Goal: Task Accomplishment & Management: Manage account settings

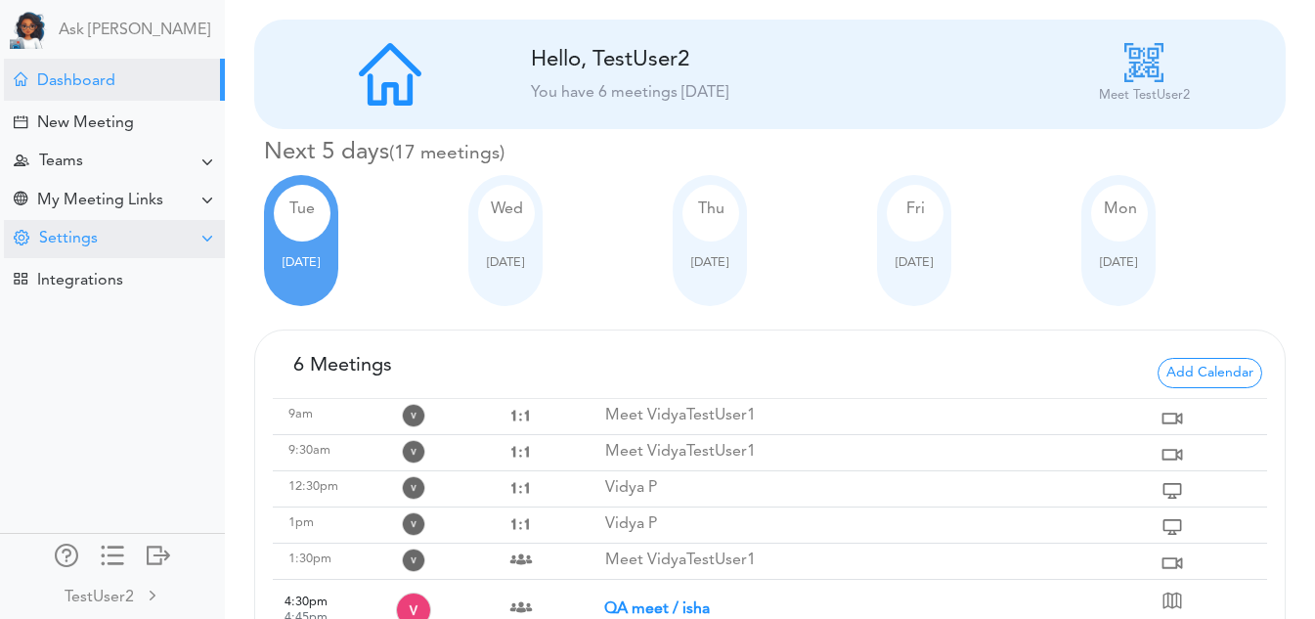
click at [173, 249] on div "Settings" at bounding box center [114, 239] width 221 height 38
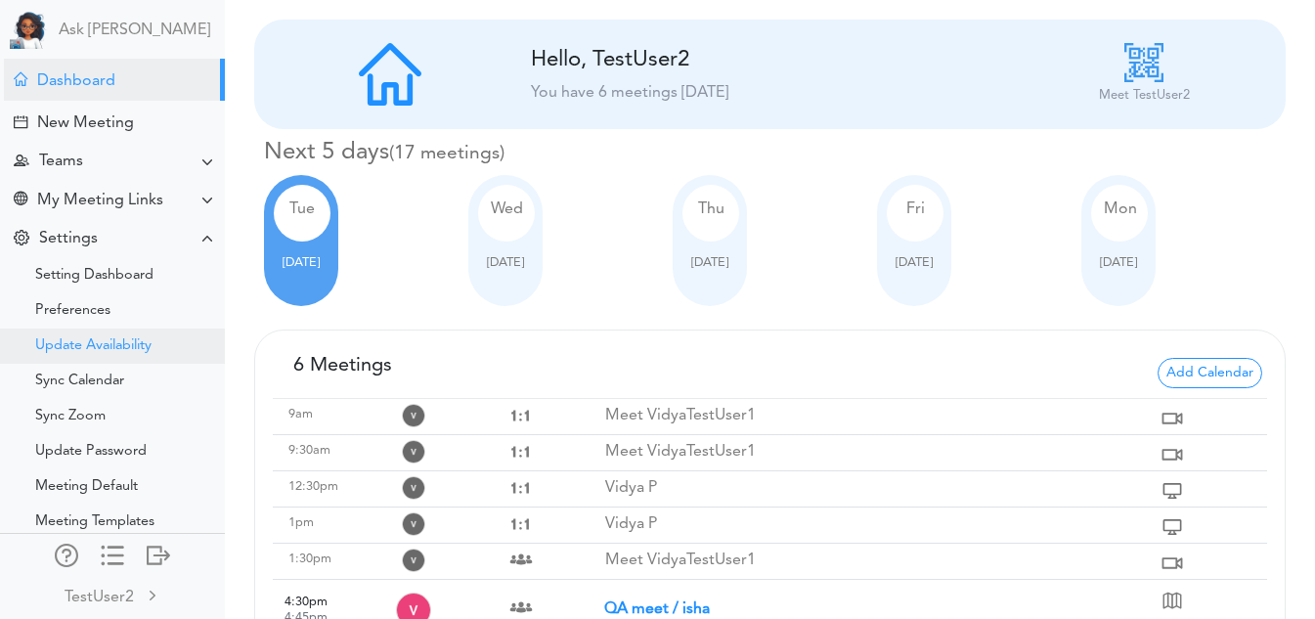
click at [107, 348] on div "Update Availability" at bounding box center [93, 346] width 116 height 10
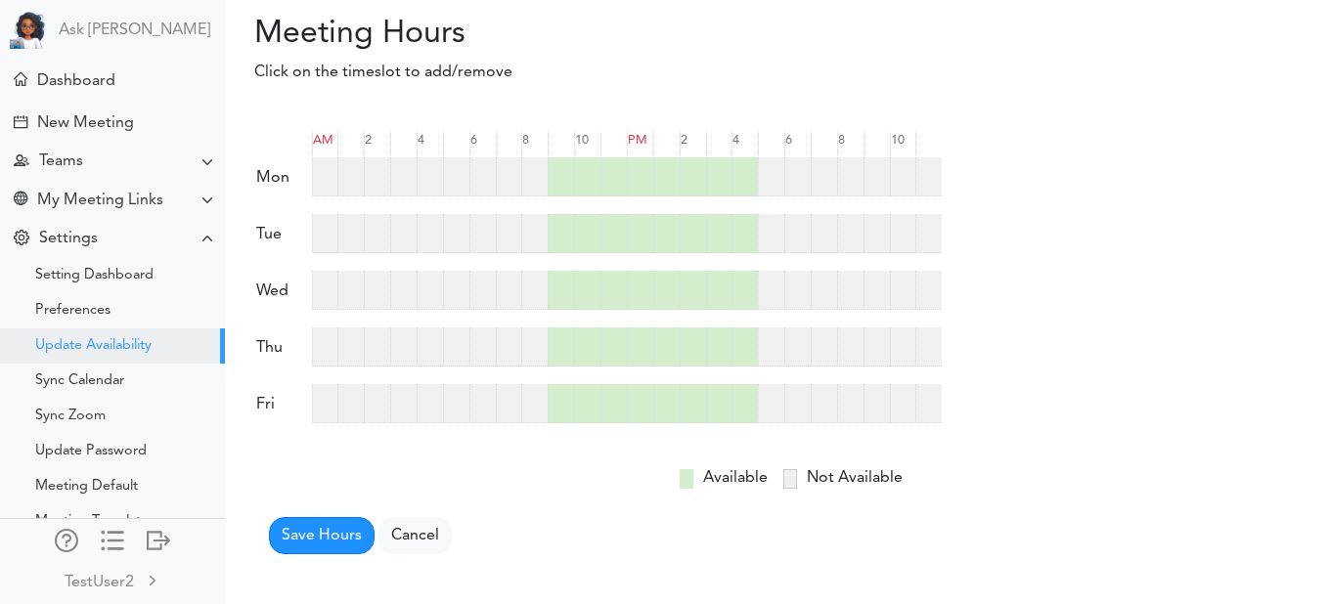
scroll to position [77, 0]
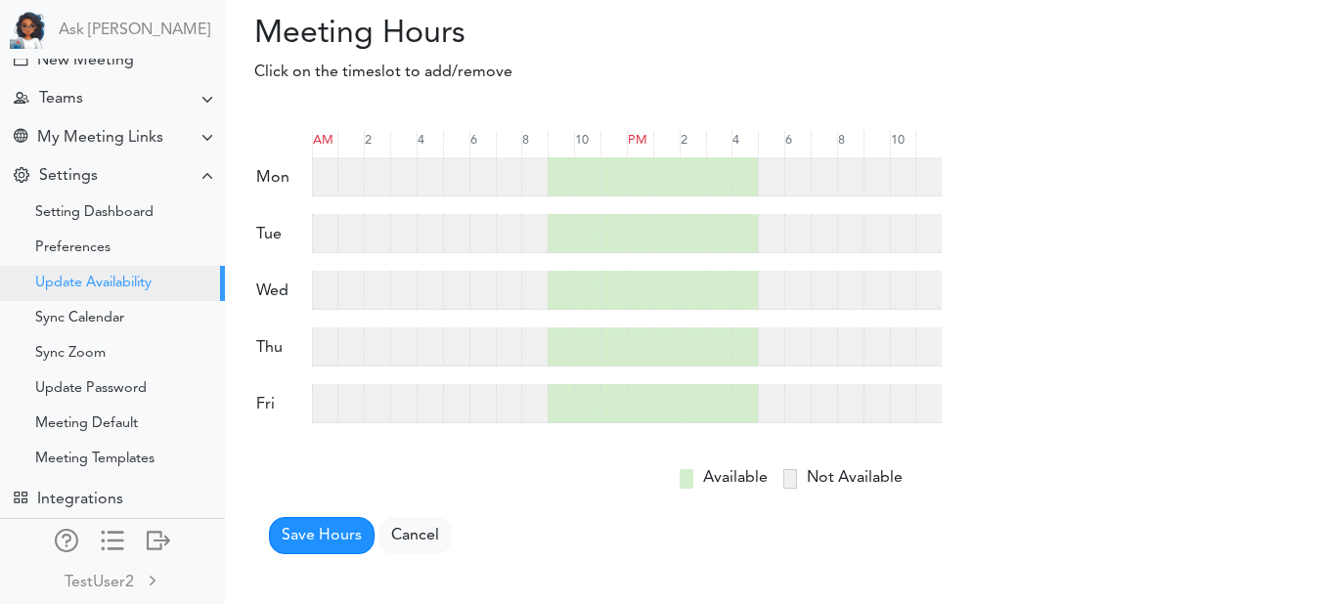
click at [826, 236] on div at bounding box center [824, 233] width 26 height 39
click at [796, 232] on div at bounding box center [797, 233] width 26 height 39
click at [781, 234] on div at bounding box center [771, 233] width 26 height 39
click at [859, 235] on div at bounding box center [850, 233] width 26 height 39
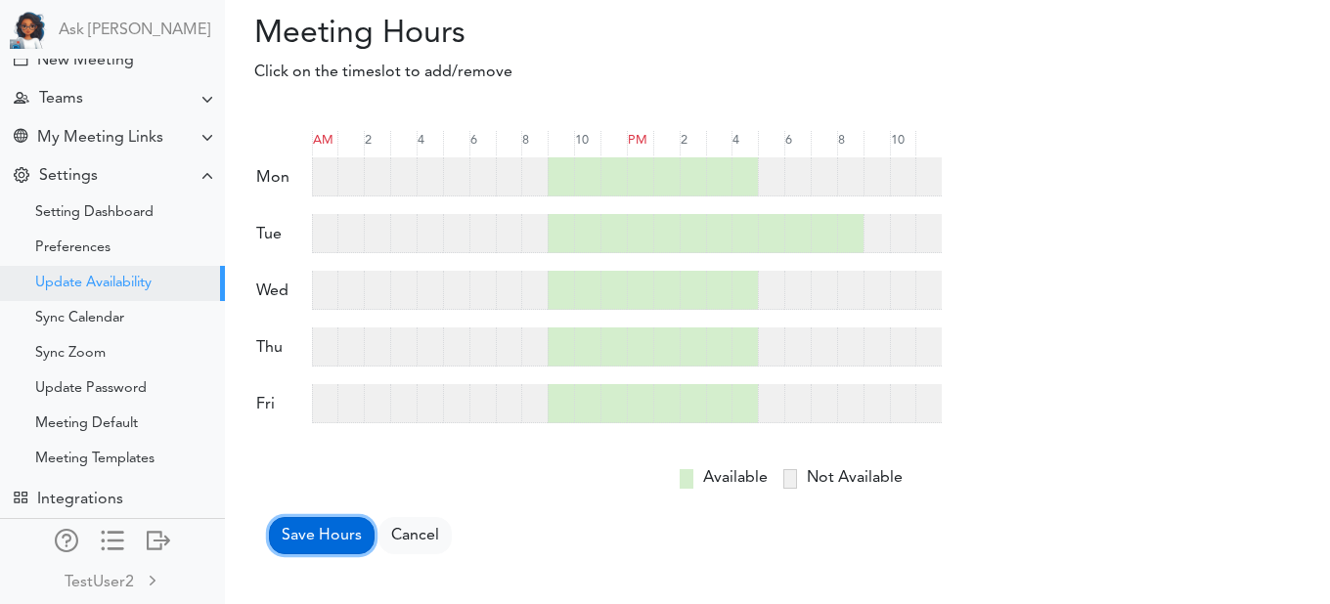
click at [345, 519] on button "Save Hours" at bounding box center [322, 535] width 106 height 37
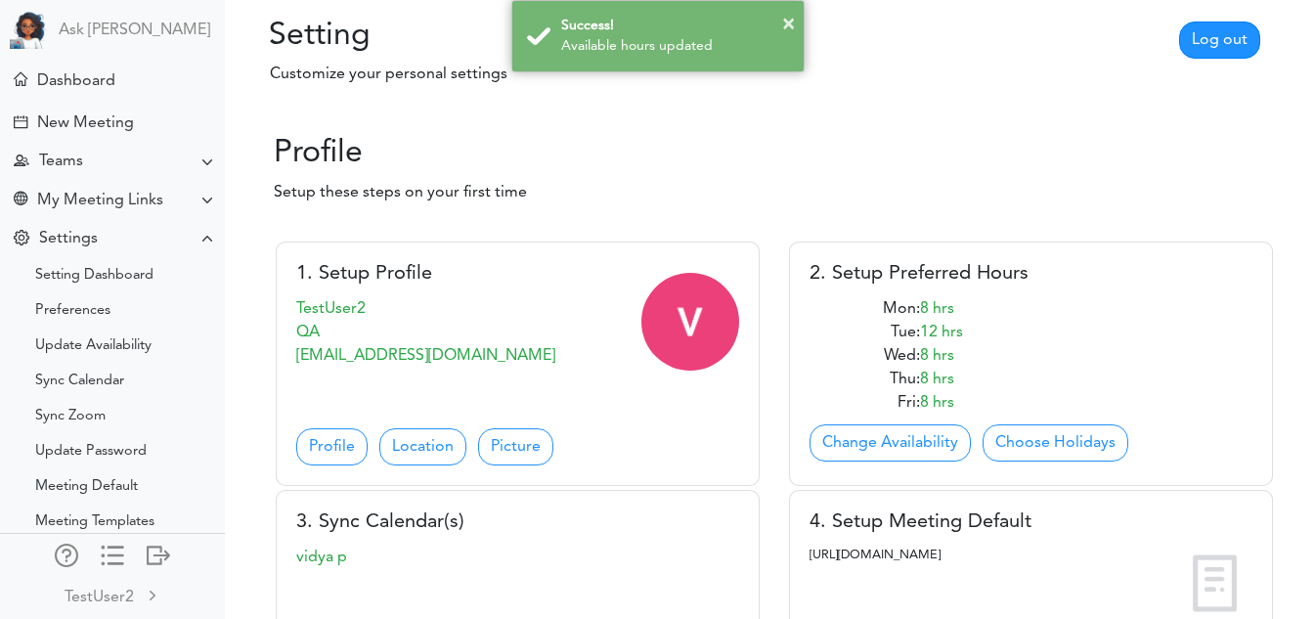
scroll to position [65, 0]
